Goal: Find specific page/section: Find specific page/section

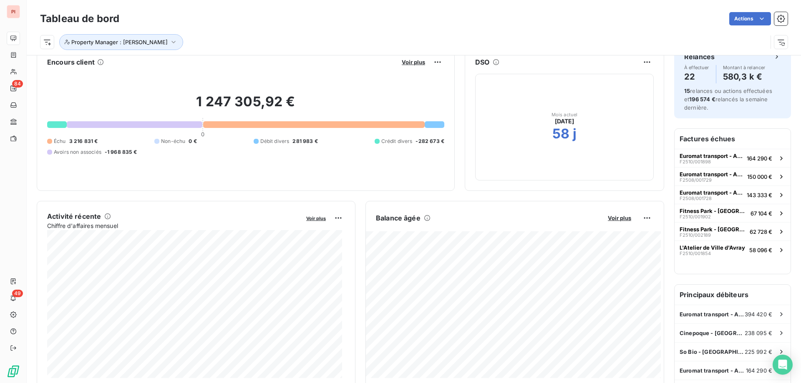
scroll to position [42, 0]
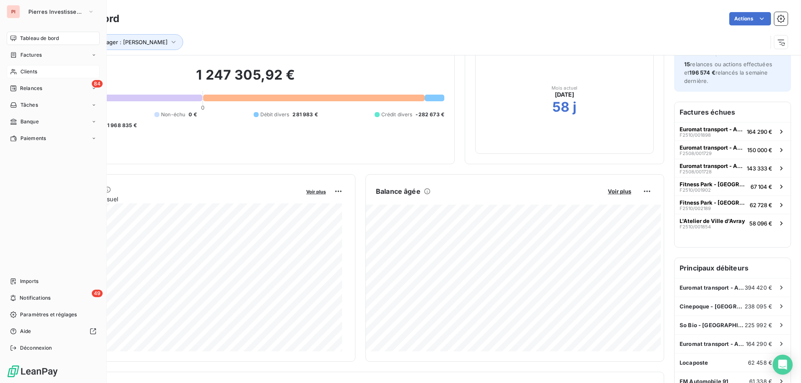
click at [38, 72] on div "Clients" at bounding box center [53, 71] width 93 height 13
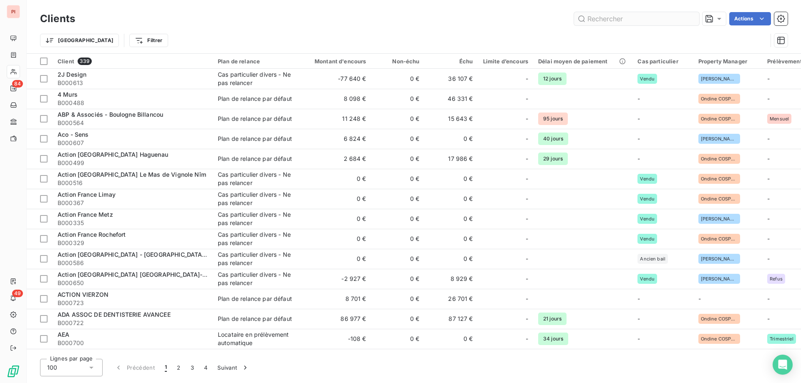
click at [646, 14] on input "text" at bounding box center [636, 18] width 125 height 13
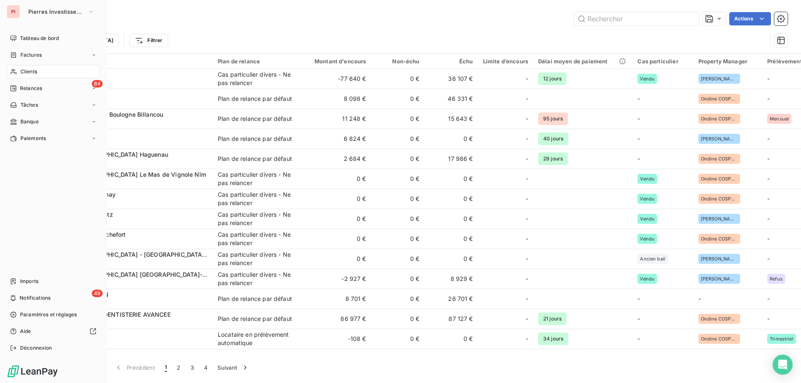
click at [9, 16] on div "PI" at bounding box center [13, 11] width 13 height 13
click at [64, 15] on span "Pierres Investissement" at bounding box center [56, 11] width 56 height 7
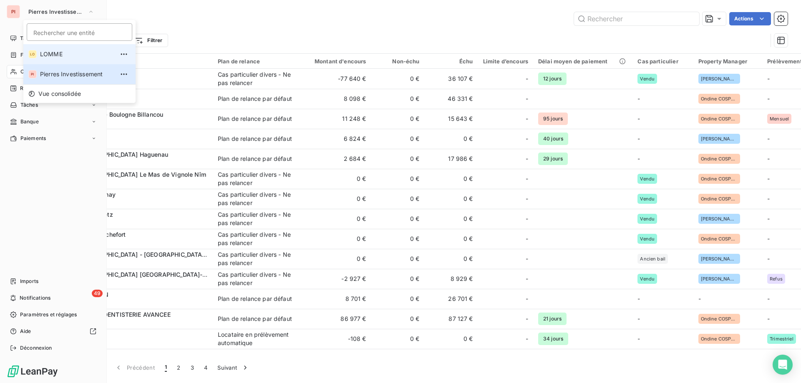
click at [73, 58] on span "LOMME" at bounding box center [77, 54] width 74 height 8
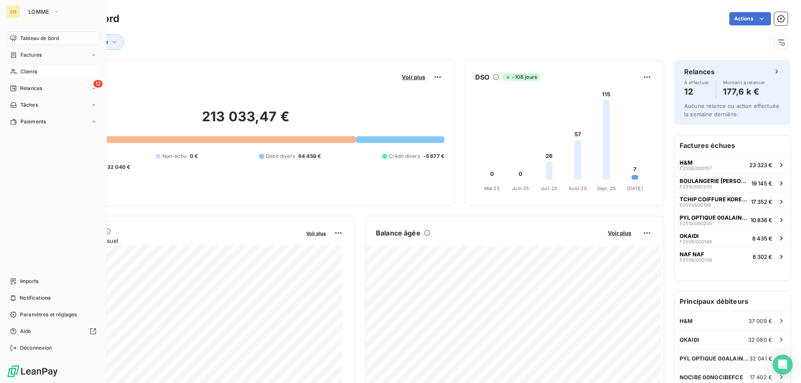
click at [38, 74] on div "Clients" at bounding box center [53, 71] width 93 height 13
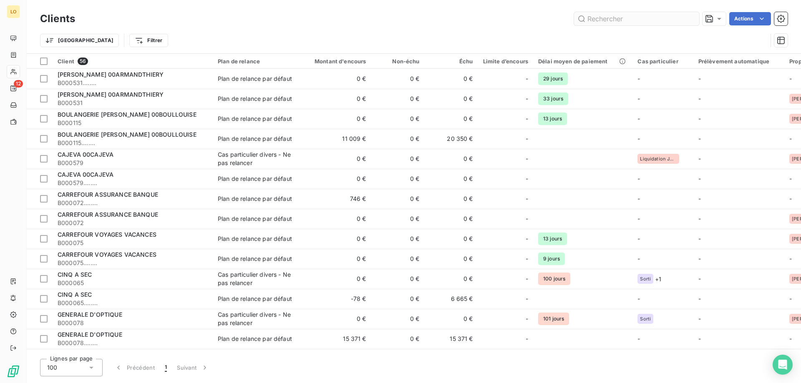
click at [617, 20] on input "text" at bounding box center [636, 18] width 125 height 13
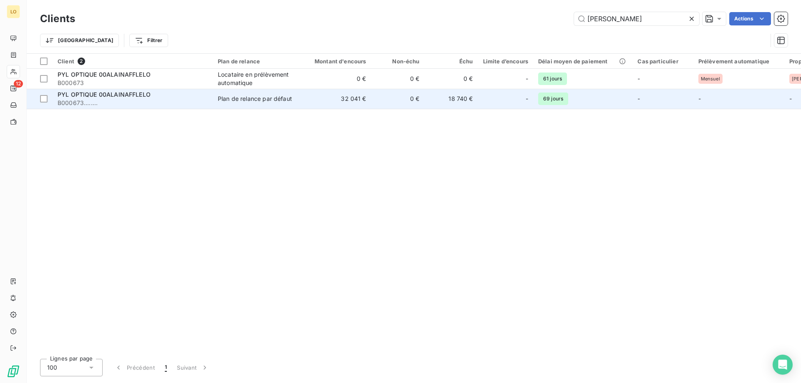
type input "[PERSON_NAME]"
click at [339, 100] on td "32 041 €" at bounding box center [335, 99] width 72 height 20
